Goal: Transaction & Acquisition: Purchase product/service

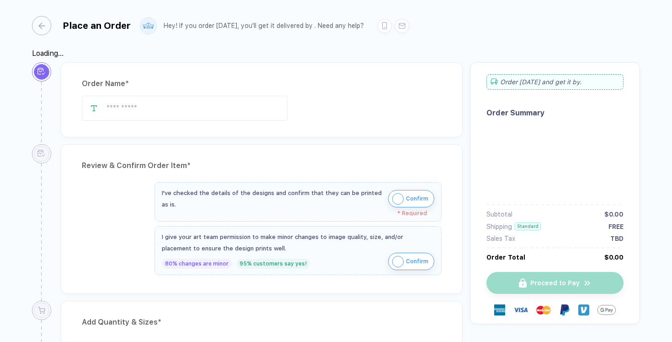
type input "**********"
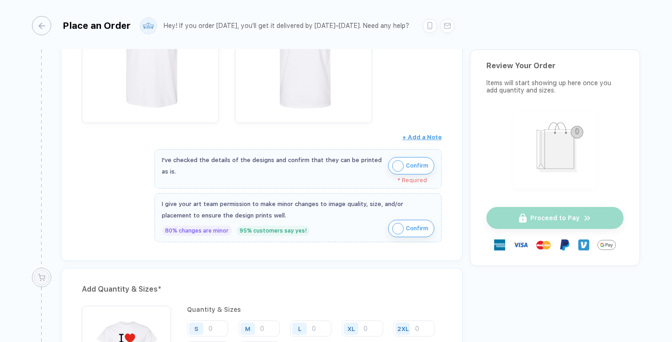
scroll to position [268, 0]
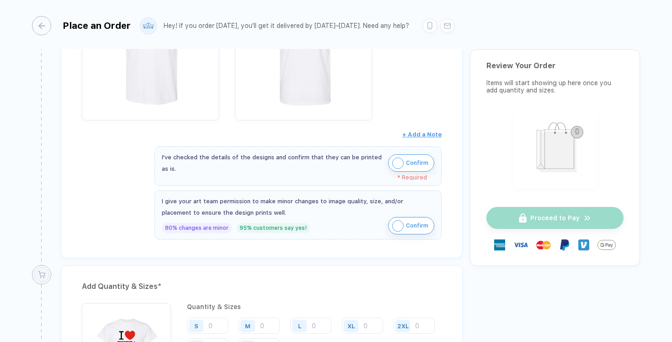
click at [389, 162] on button "Confirm" at bounding box center [411, 162] width 46 height 17
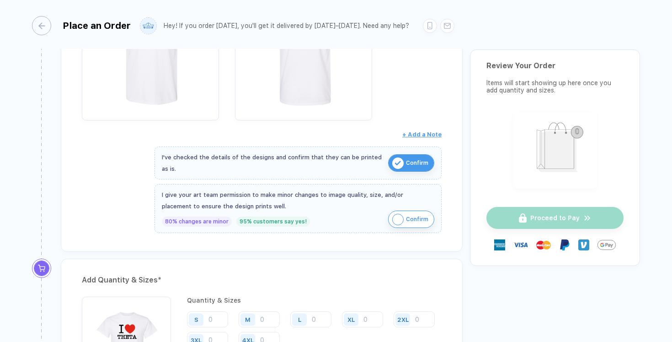
click at [392, 218] on img "button" at bounding box center [397, 219] width 11 height 11
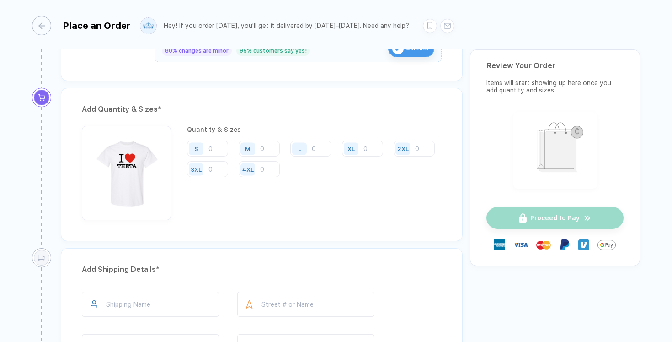
scroll to position [438, 0]
click at [219, 150] on input "number" at bounding box center [207, 149] width 41 height 16
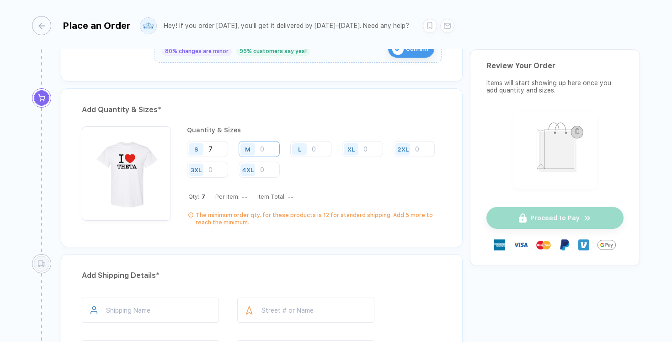
type input "7"
click at [266, 149] on input "number" at bounding box center [259, 149] width 41 height 16
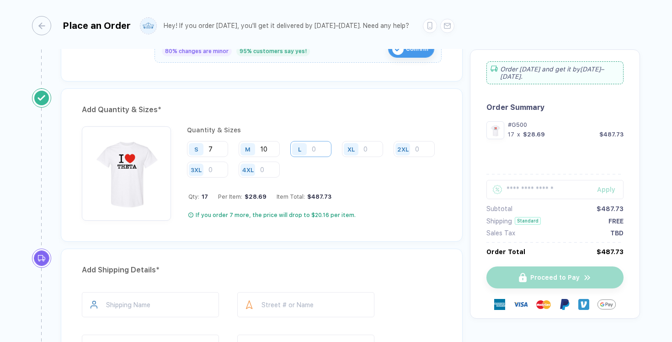
type input "10"
click at [318, 142] on input "number" at bounding box center [310, 149] width 41 height 16
type input "8"
click at [370, 149] on input "number" at bounding box center [362, 149] width 41 height 16
type input "1"
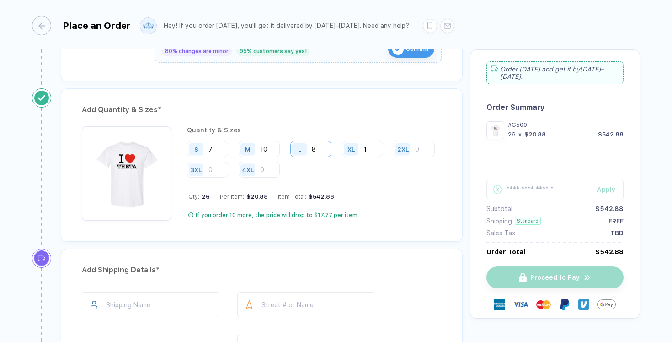
click at [318, 149] on input "8" at bounding box center [310, 149] width 41 height 16
type input "18"
click at [375, 151] on input "1" at bounding box center [362, 149] width 41 height 16
click at [381, 245] on div "Add Quantity & Sizes * Quantity & Sizes S 7 M 10 L 18 XL 20 2XL 3XL 4XL Qty: 55…" at bounding box center [262, 168] width 416 height 160
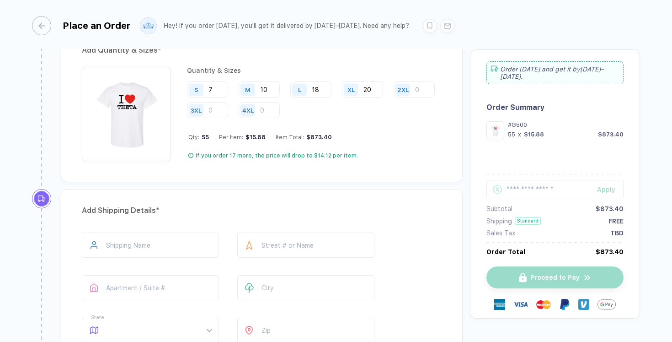
scroll to position [488, 0]
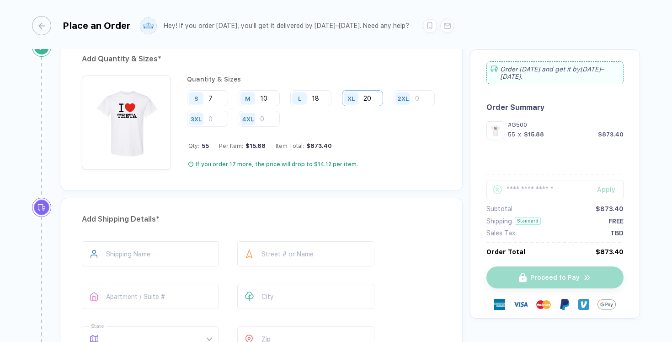
click at [370, 95] on input "20" at bounding box center [362, 98] width 41 height 16
type input "2"
type input "1"
type input "17"
click at [394, 106] on input "number" at bounding box center [414, 98] width 41 height 16
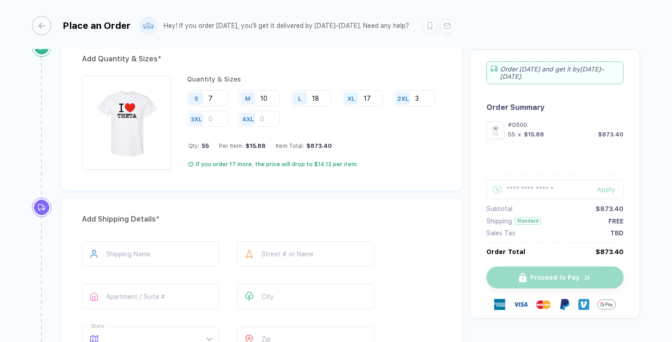
type input "3"
click at [357, 215] on div "Add Shipping Details *" at bounding box center [262, 219] width 360 height 15
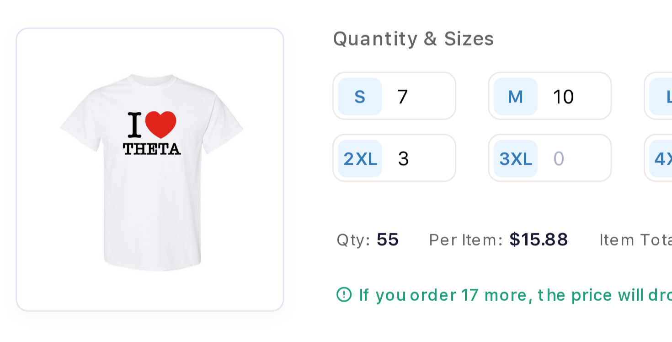
scroll to position [487, 0]
